Goal: Complete application form

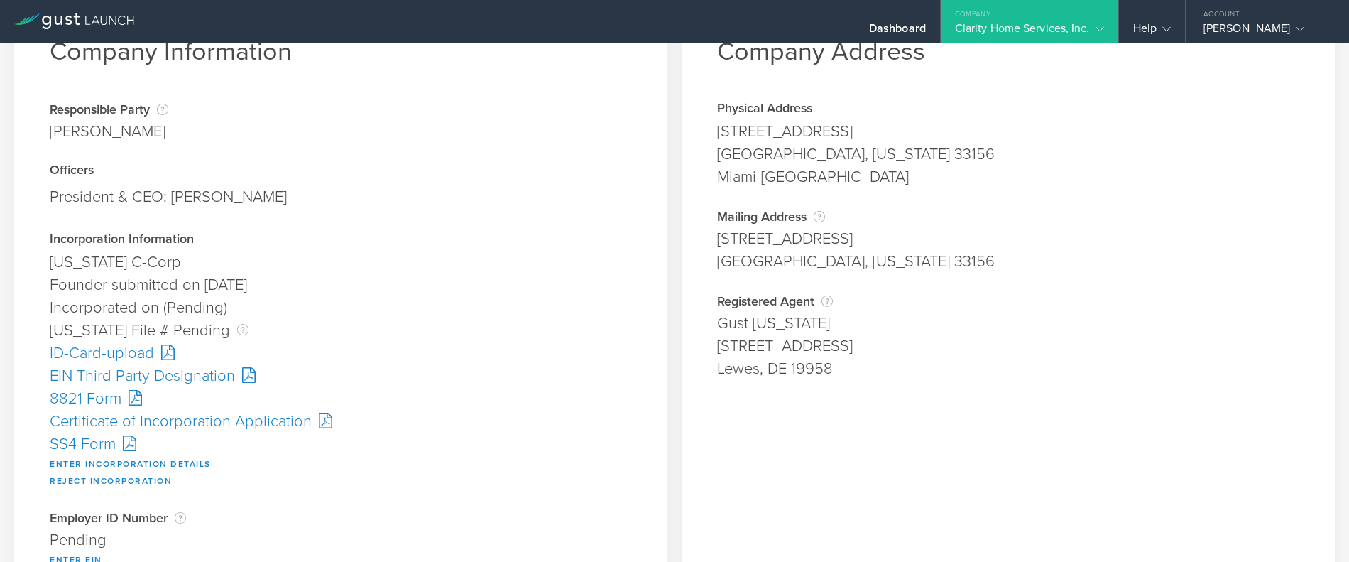
scroll to position [142, 0]
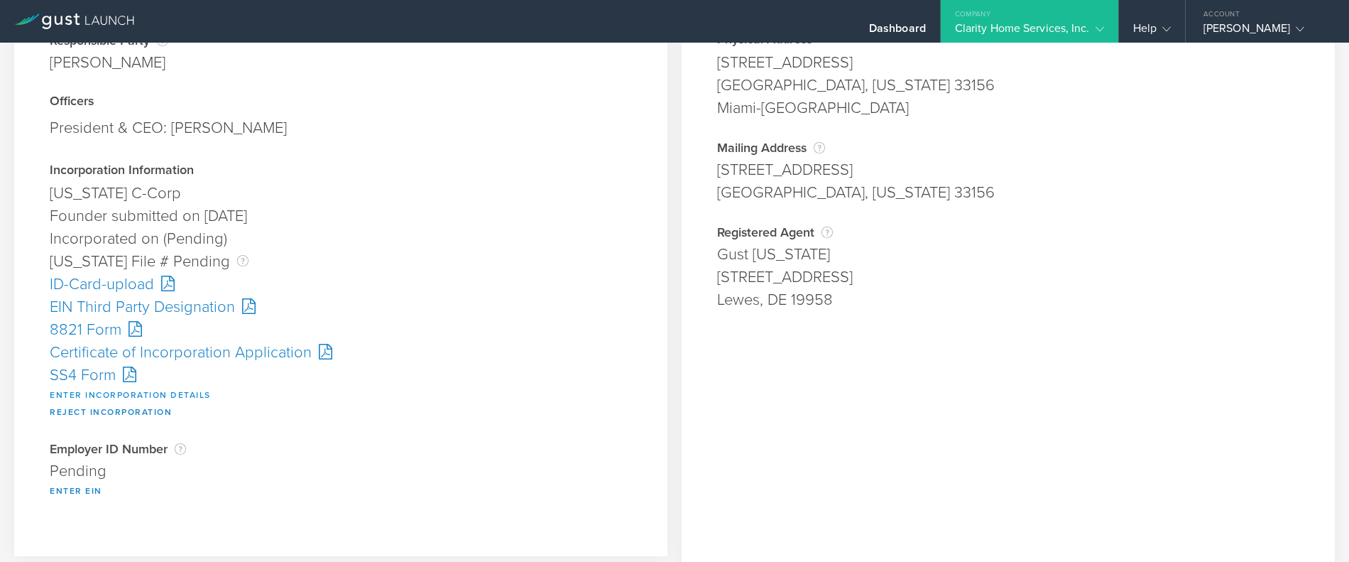
click at [138, 393] on button "Enter Incorporation Details" at bounding box center [130, 394] width 161 height 17
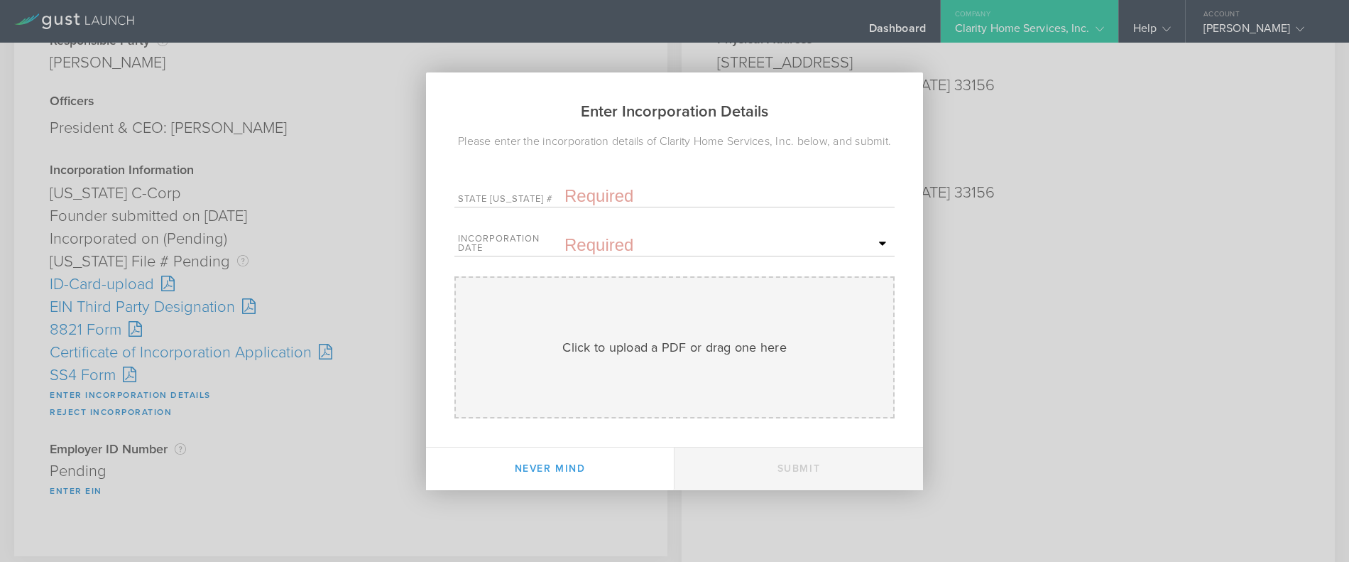
click at [628, 195] on input "text" at bounding box center [727, 195] width 327 height 21
paste input "10356674"
type input "10356674"
click at [599, 248] on input "text" at bounding box center [727, 244] width 327 height 21
click at [738, 342] on span "6" at bounding box center [741, 341] width 26 height 25
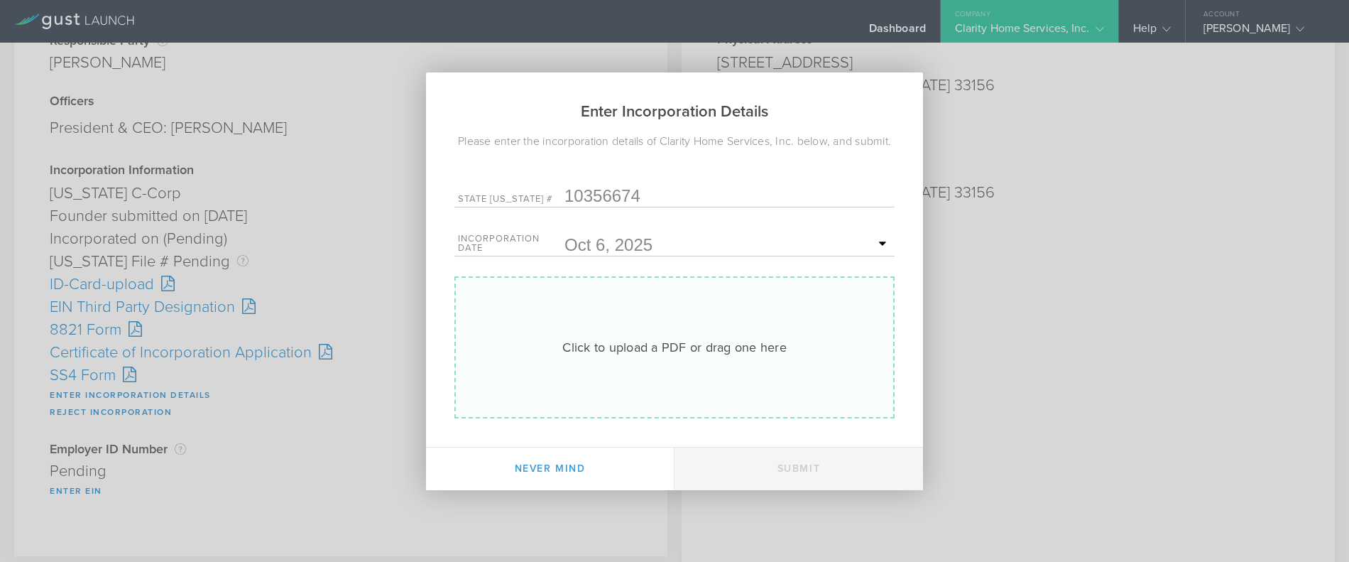
click at [677, 340] on div "Click to upload a PDF or drag one here" at bounding box center [674, 347] width 224 height 18
type input "C:\fakepath\10356674.pdf"
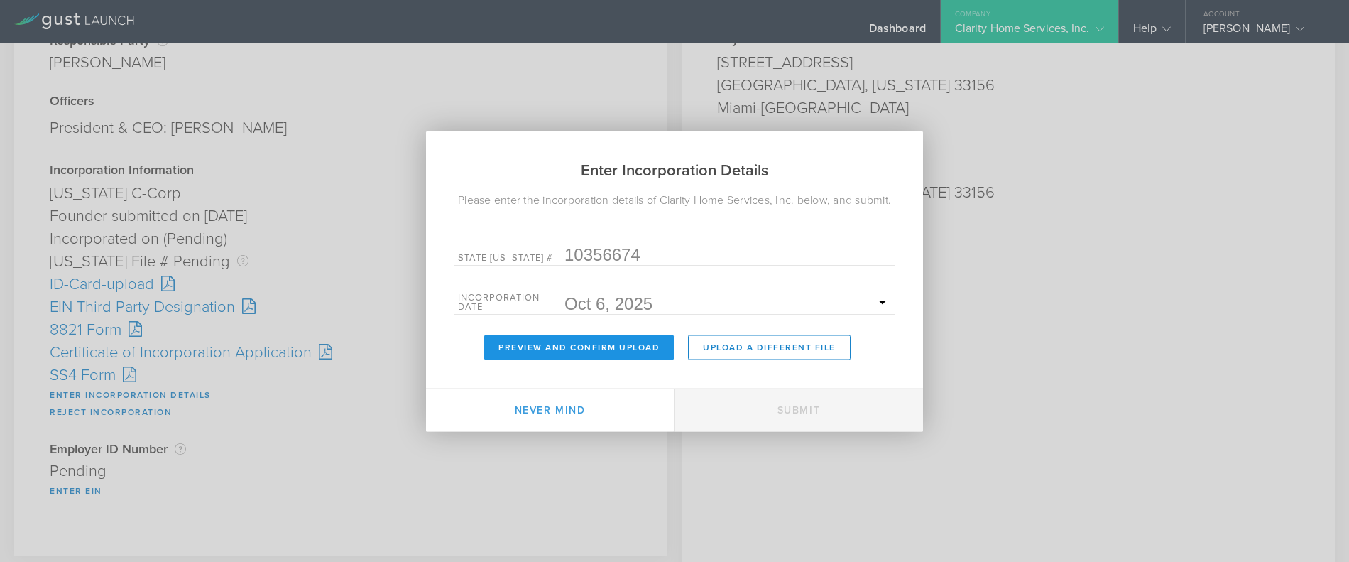
click at [588, 349] on button "Preview and Confirm Upload" at bounding box center [579, 346] width 190 height 25
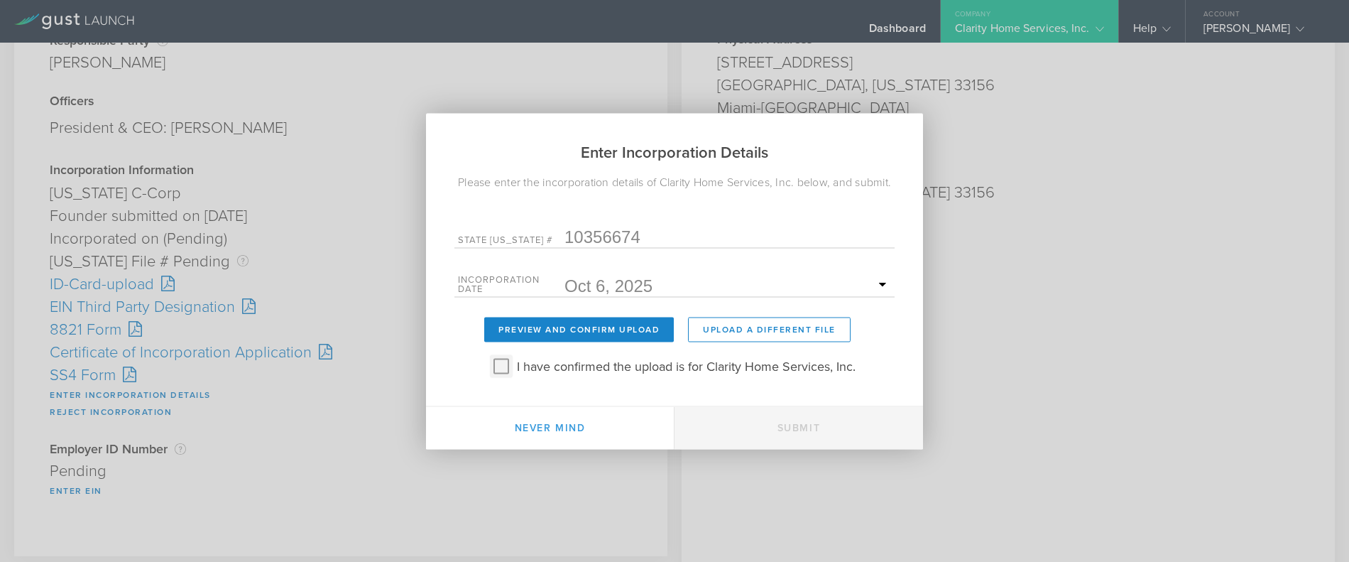
click at [503, 371] on input "I have confirmed the upload is for Clarity Home Services, Inc." at bounding box center [501, 365] width 23 height 23
checkbox input "true"
drag, startPoint x: 832, startPoint y: 427, endPoint x: 797, endPoint y: 431, distance: 35.0
click at [833, 427] on button "Submit" at bounding box center [798, 427] width 248 height 43
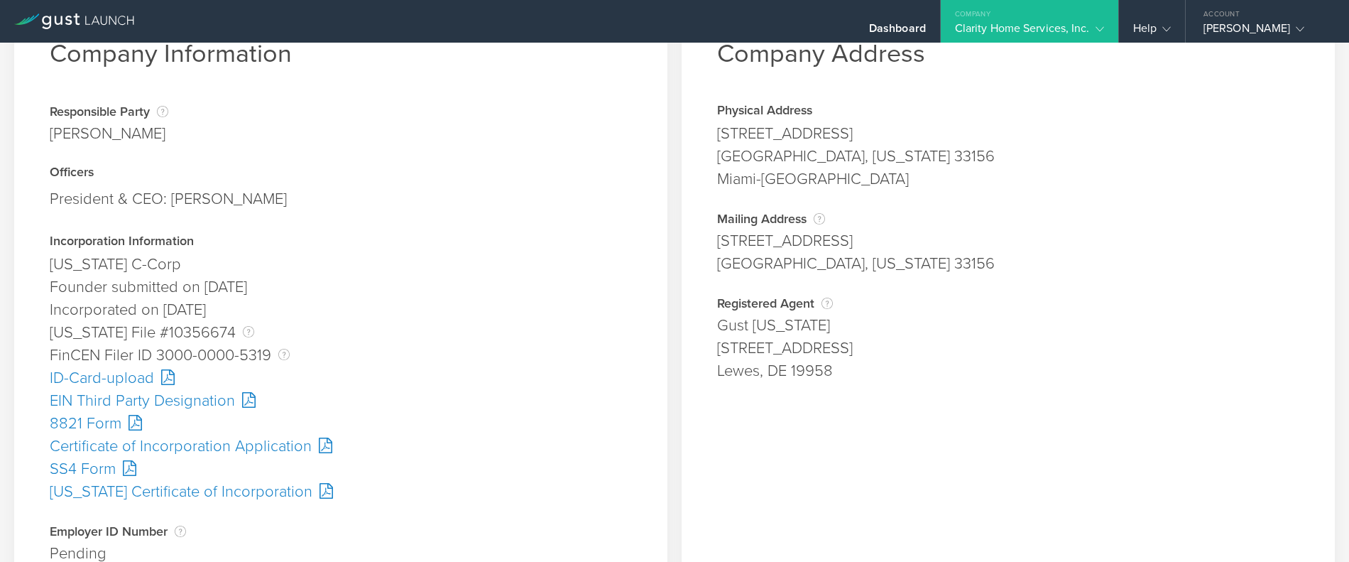
scroll to position [142, 0]
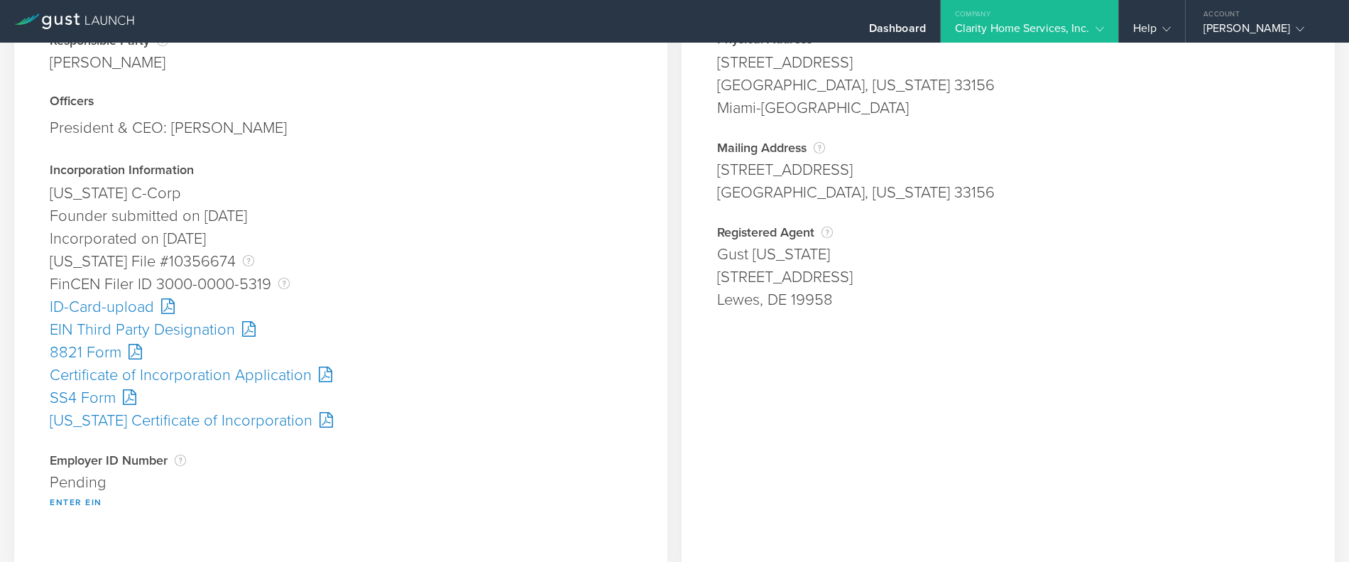
click at [100, 388] on div "SS4 Form" at bounding box center [341, 397] width 582 height 23
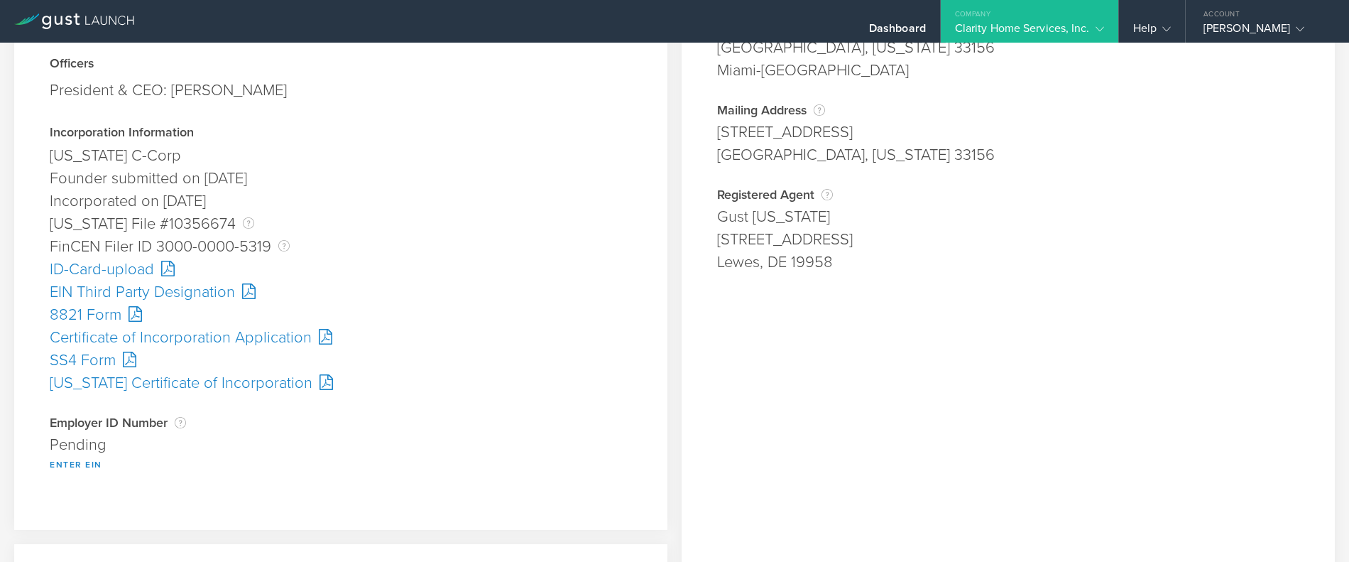
scroll to position [284, 0]
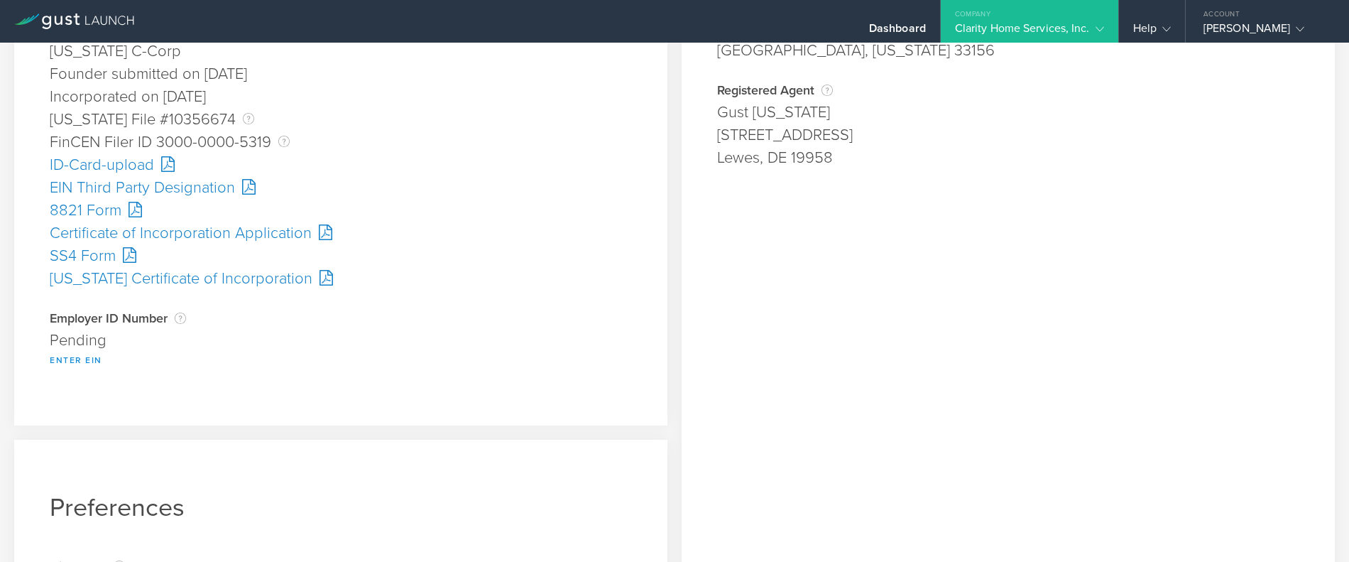
click at [82, 358] on button "Enter EIN" at bounding box center [76, 359] width 53 height 17
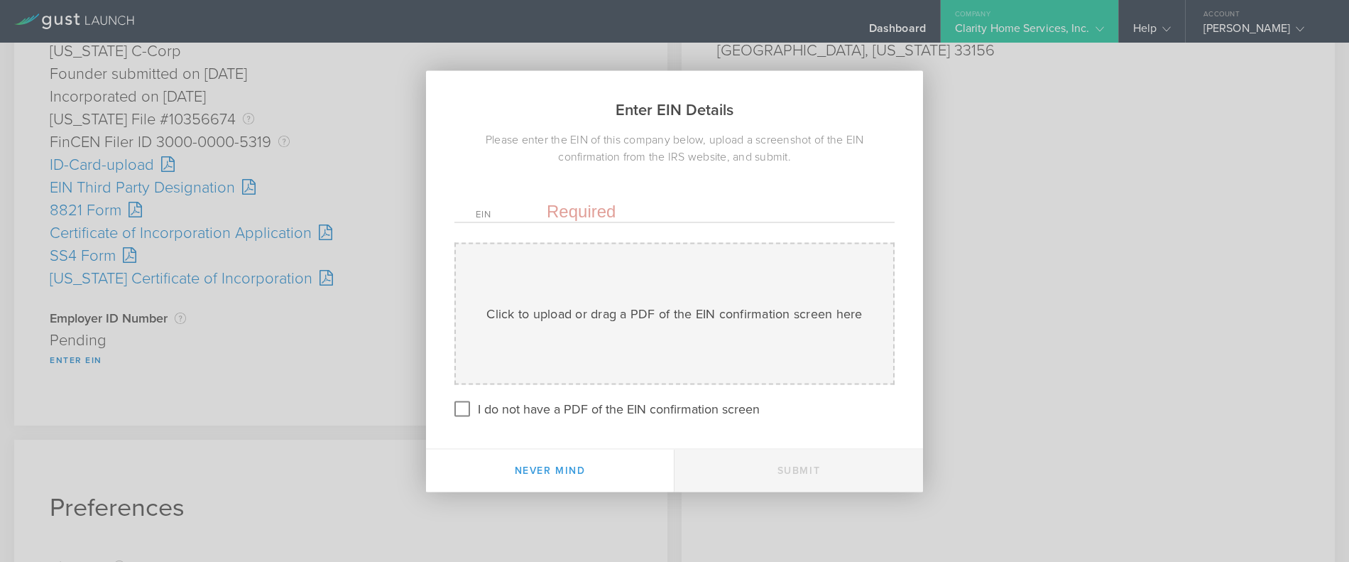
click at [584, 216] on input "text" at bounding box center [710, 210] width 327 height 21
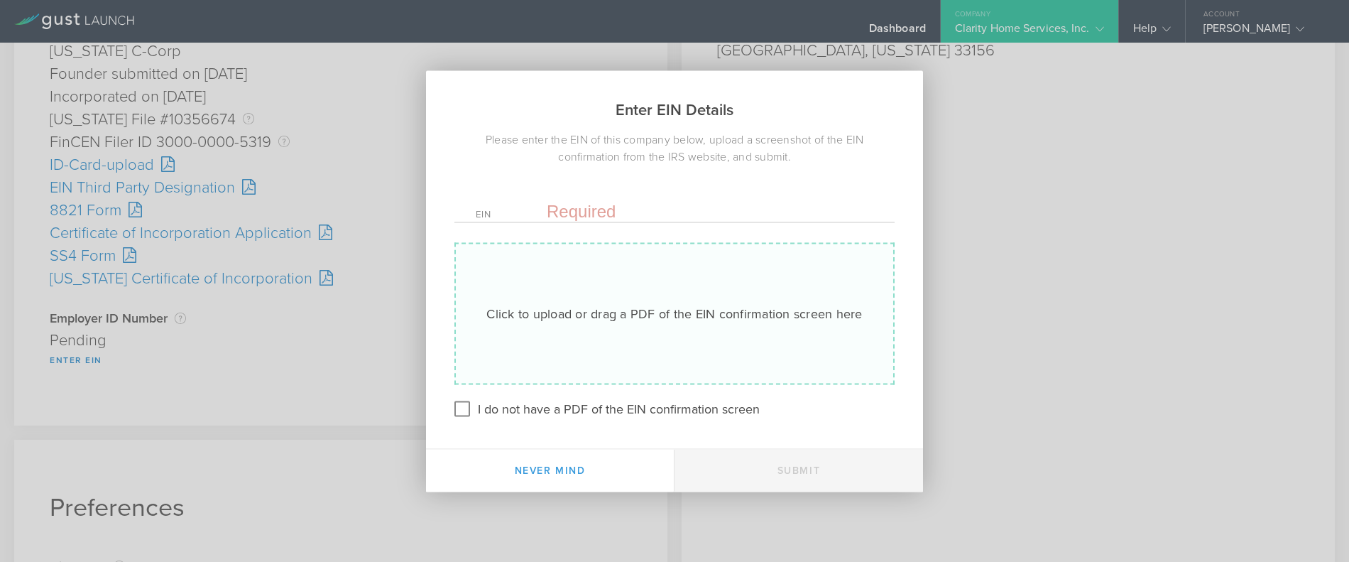
paste input "[US_EMPLOYER_IDENTIFICATION_NUMBER]"
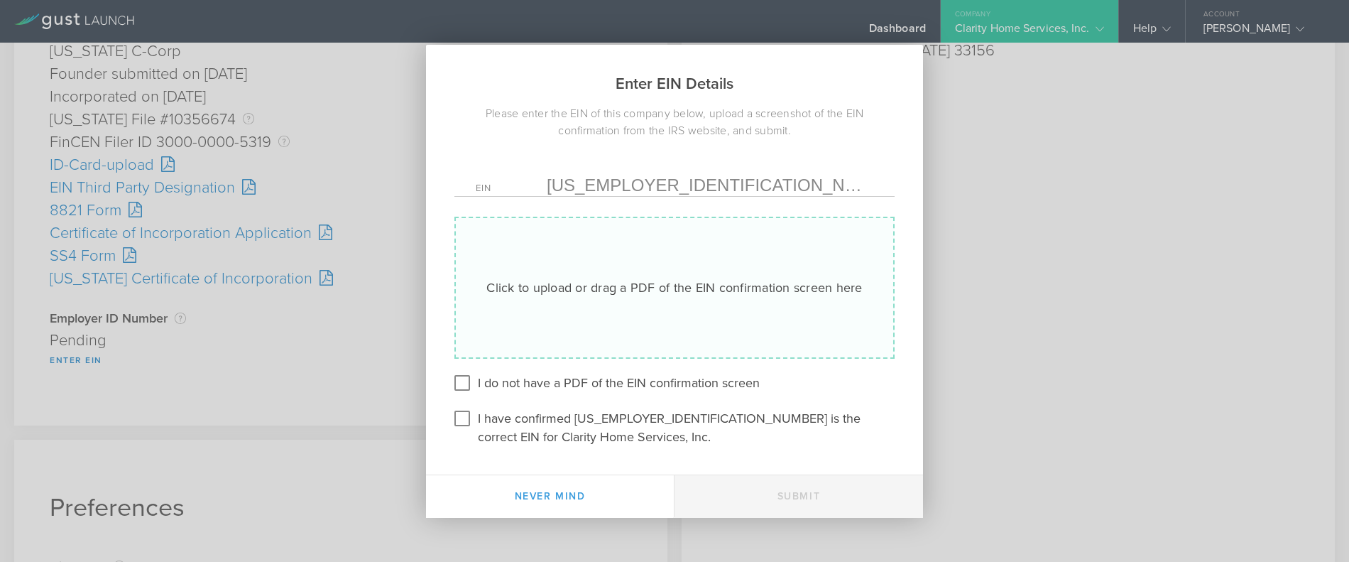
type input "[US_EMPLOYER_IDENTIFICATION_NUMBER]"
click at [595, 285] on div "Click to upload or drag a PDF of the EIN confirmation screen here" at bounding box center [674, 287] width 376 height 18
type input "C:\fakepath\EIN.pdf"
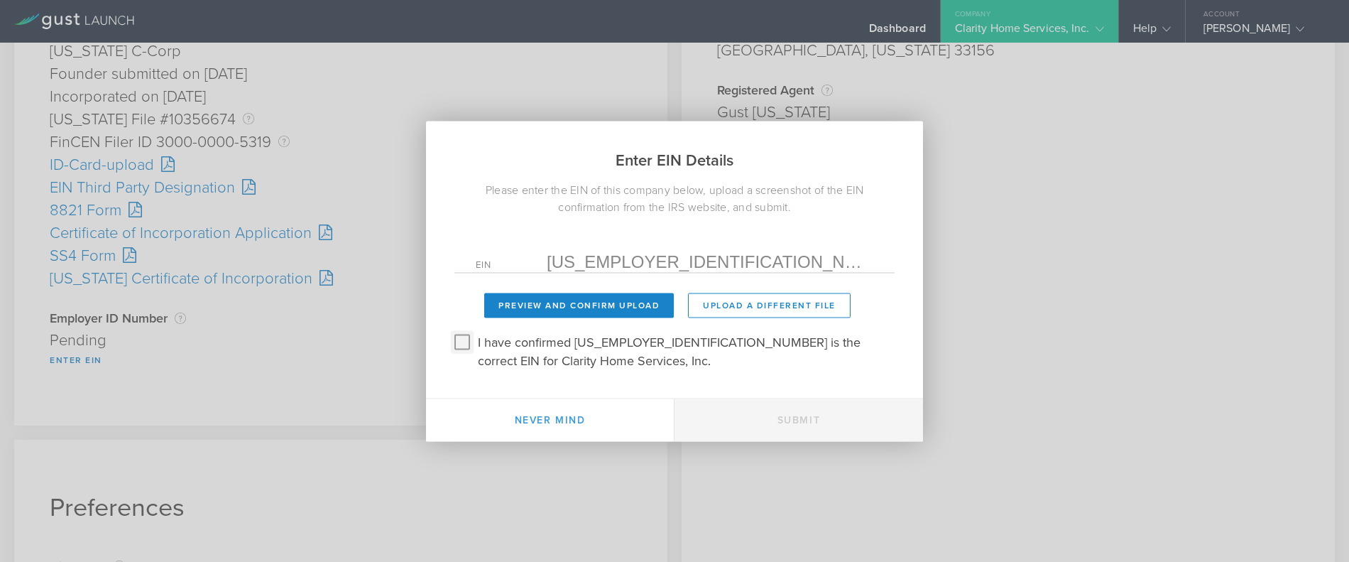
drag, startPoint x: 465, startPoint y: 342, endPoint x: 506, endPoint y: 332, distance: 42.5
click at [466, 342] on input "I have confirmed 39-4740185 is the correct EIN for Clarity Home Services, Inc." at bounding box center [462, 341] width 23 height 23
checkbox input "true"
click at [544, 307] on button "Preview and Confirm Upload" at bounding box center [579, 304] width 190 height 25
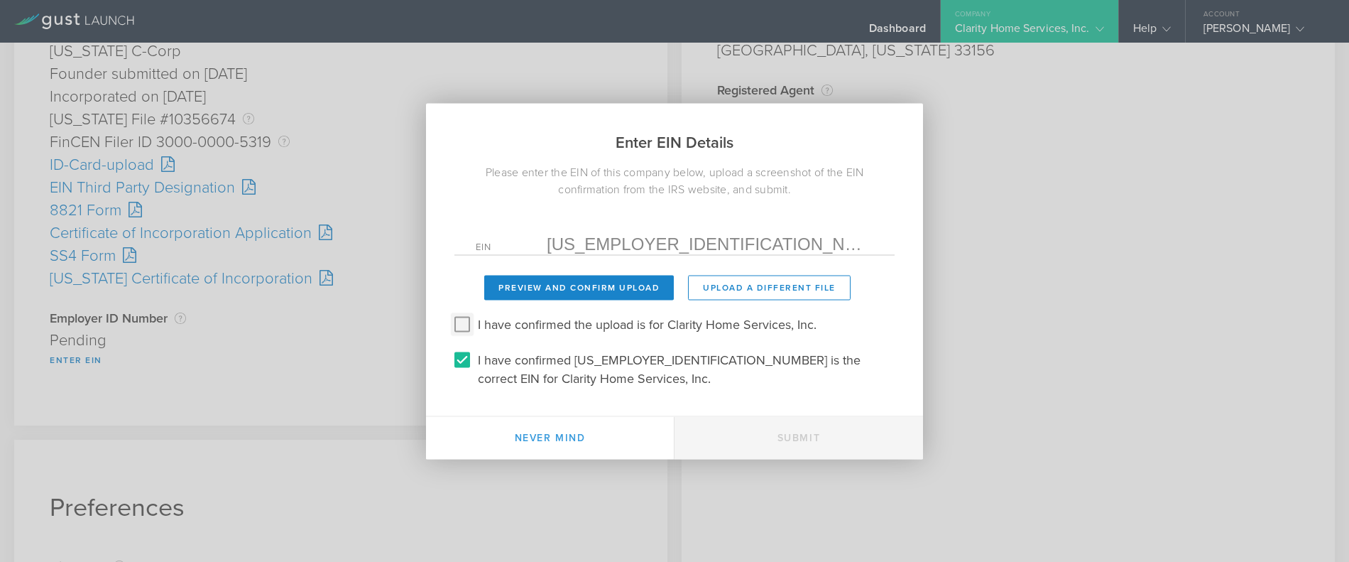
click at [461, 316] on input "I have confirmed the upload is for Clarity Home Services, Inc." at bounding box center [462, 323] width 23 height 23
checkbox input "true"
click at [833, 434] on button "Submit" at bounding box center [798, 437] width 248 height 43
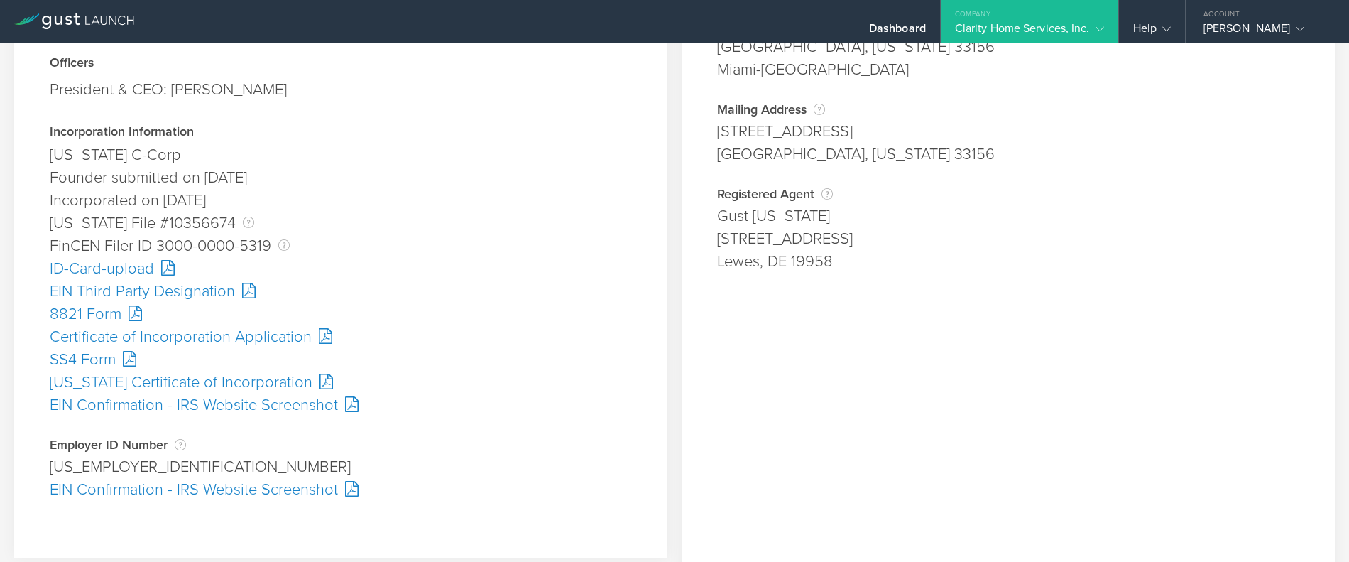
scroll to position [213, 0]
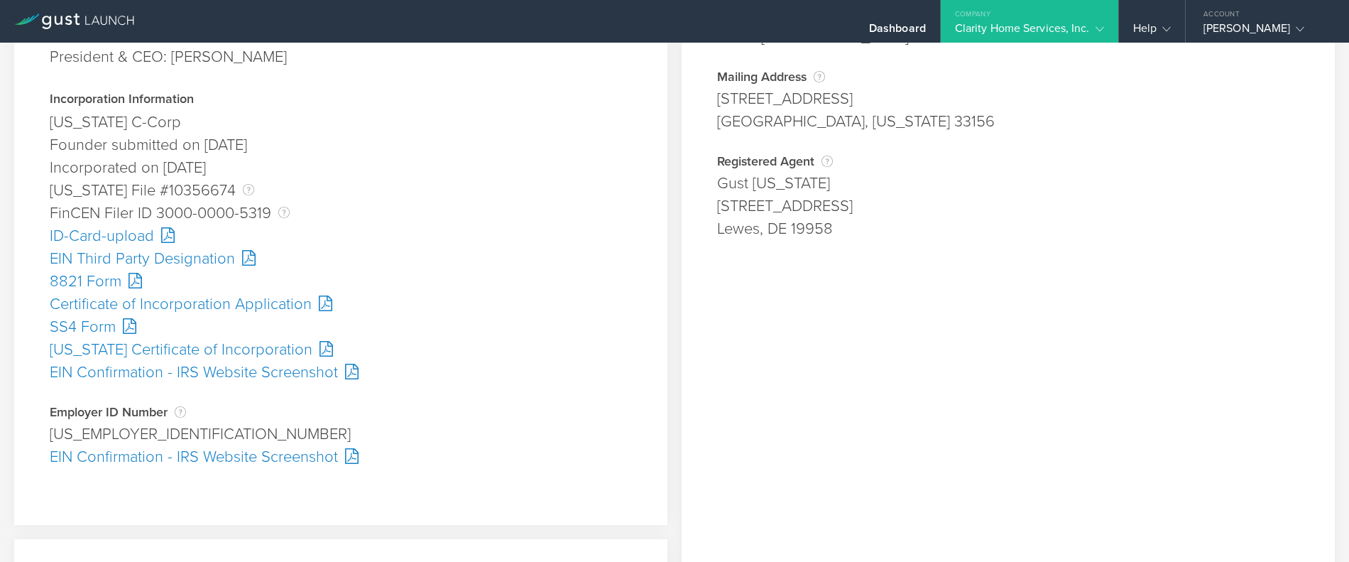
click at [103, 429] on div "[US_EMPLOYER_IDENTIFICATION_NUMBER]" at bounding box center [341, 433] width 582 height 23
copy div "4740185"
